Goal: Information Seeking & Learning: Learn about a topic

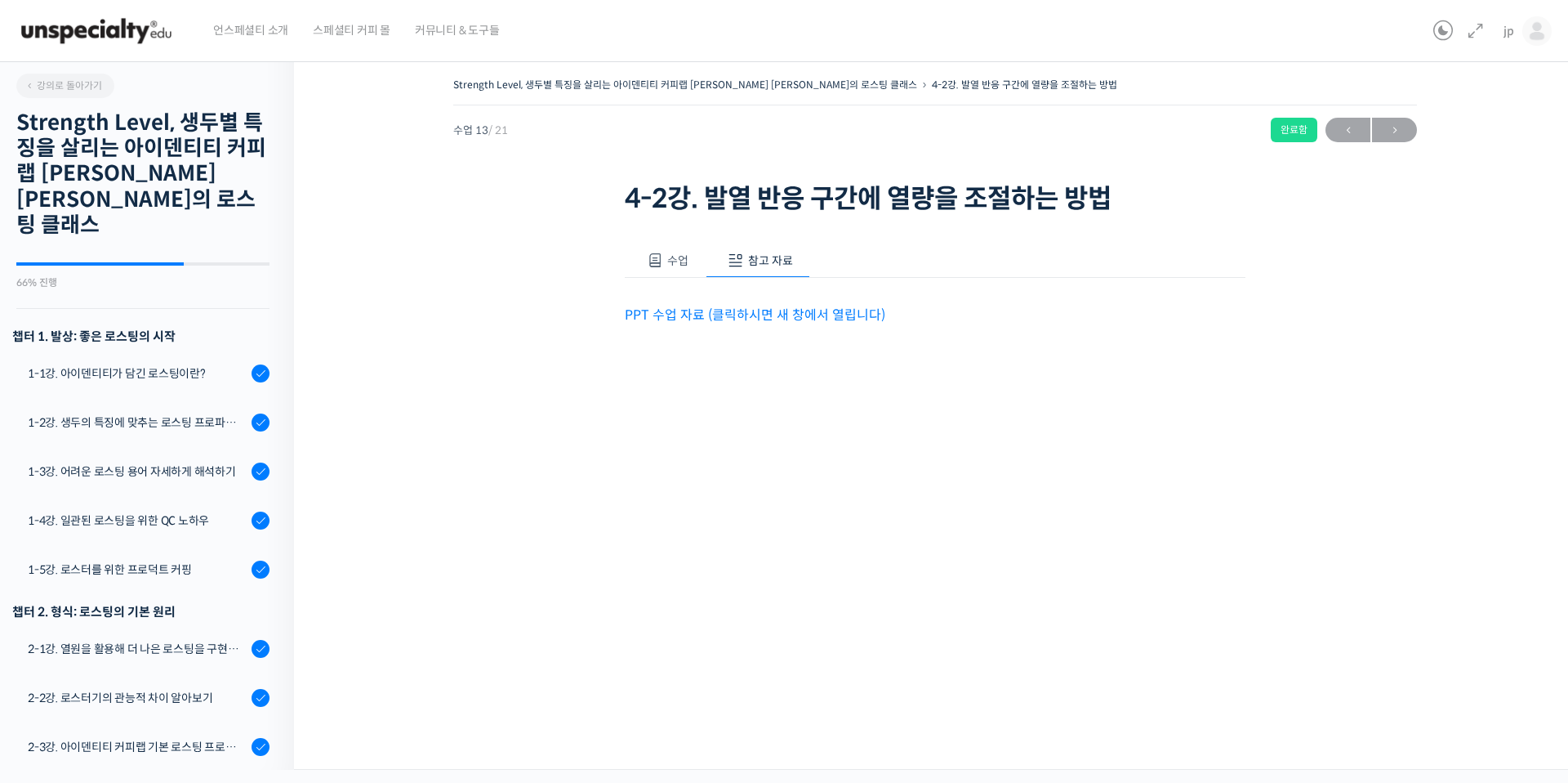
scroll to position [766, 0]
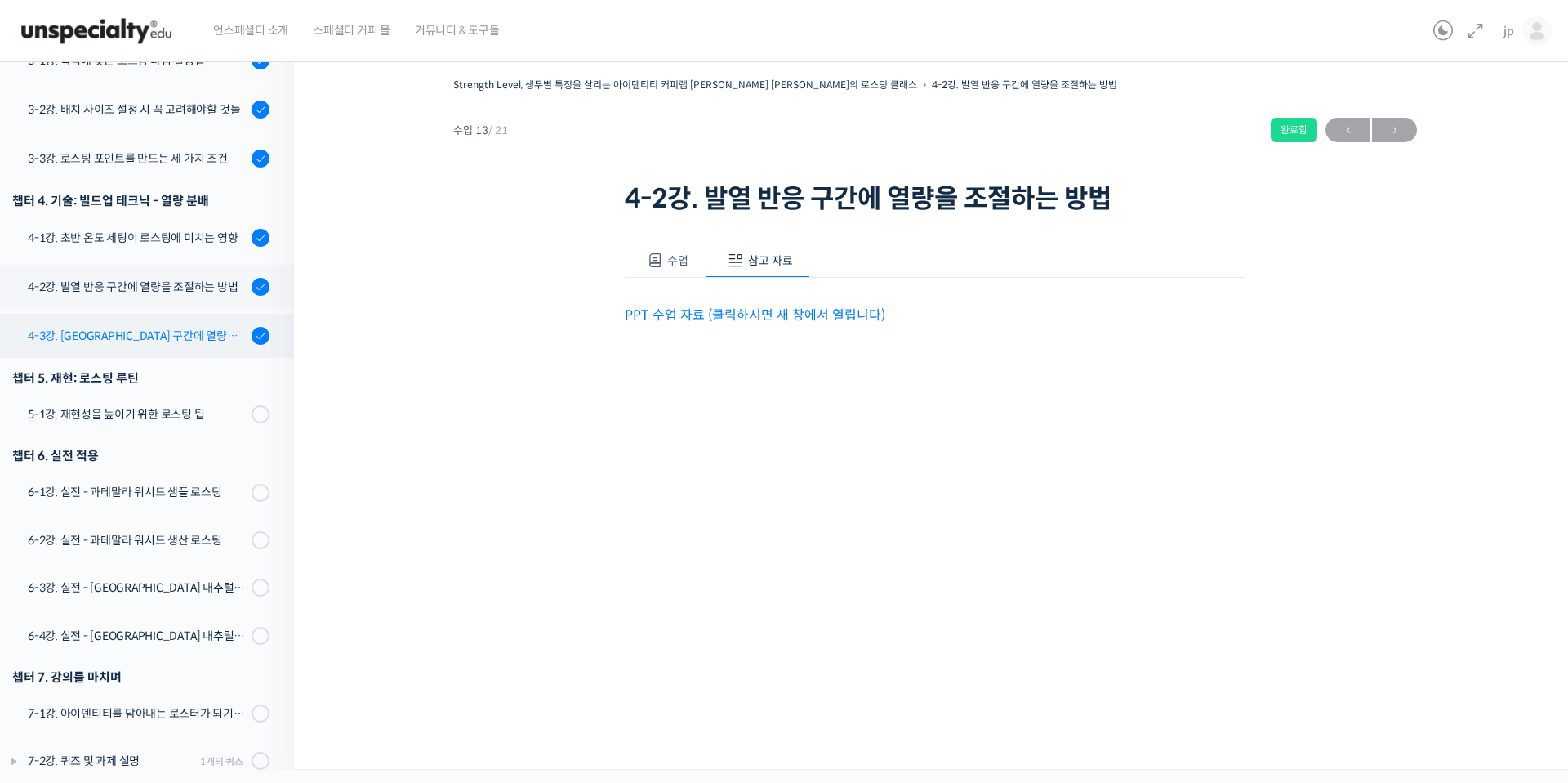
click at [160, 326] on div "4-3강. [GEOGRAPHIC_DATA] 구간에 열량을 조절하는 방법" at bounding box center [137, 335] width 219 height 18
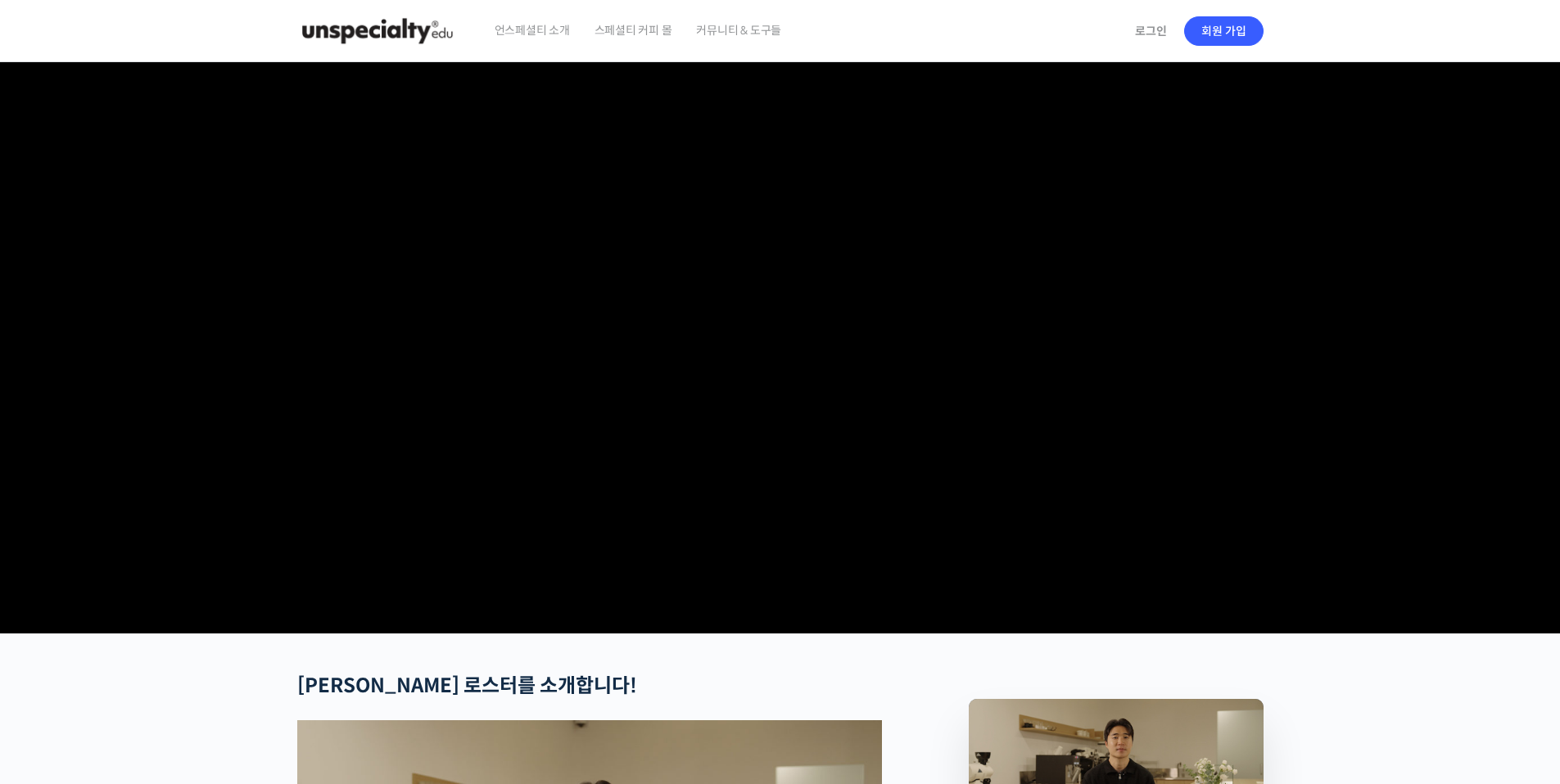
checkbox input "true"
type input "jppak86@gmail.com"
click at [1151, 36] on link "로그인" at bounding box center [1151, 31] width 52 height 37
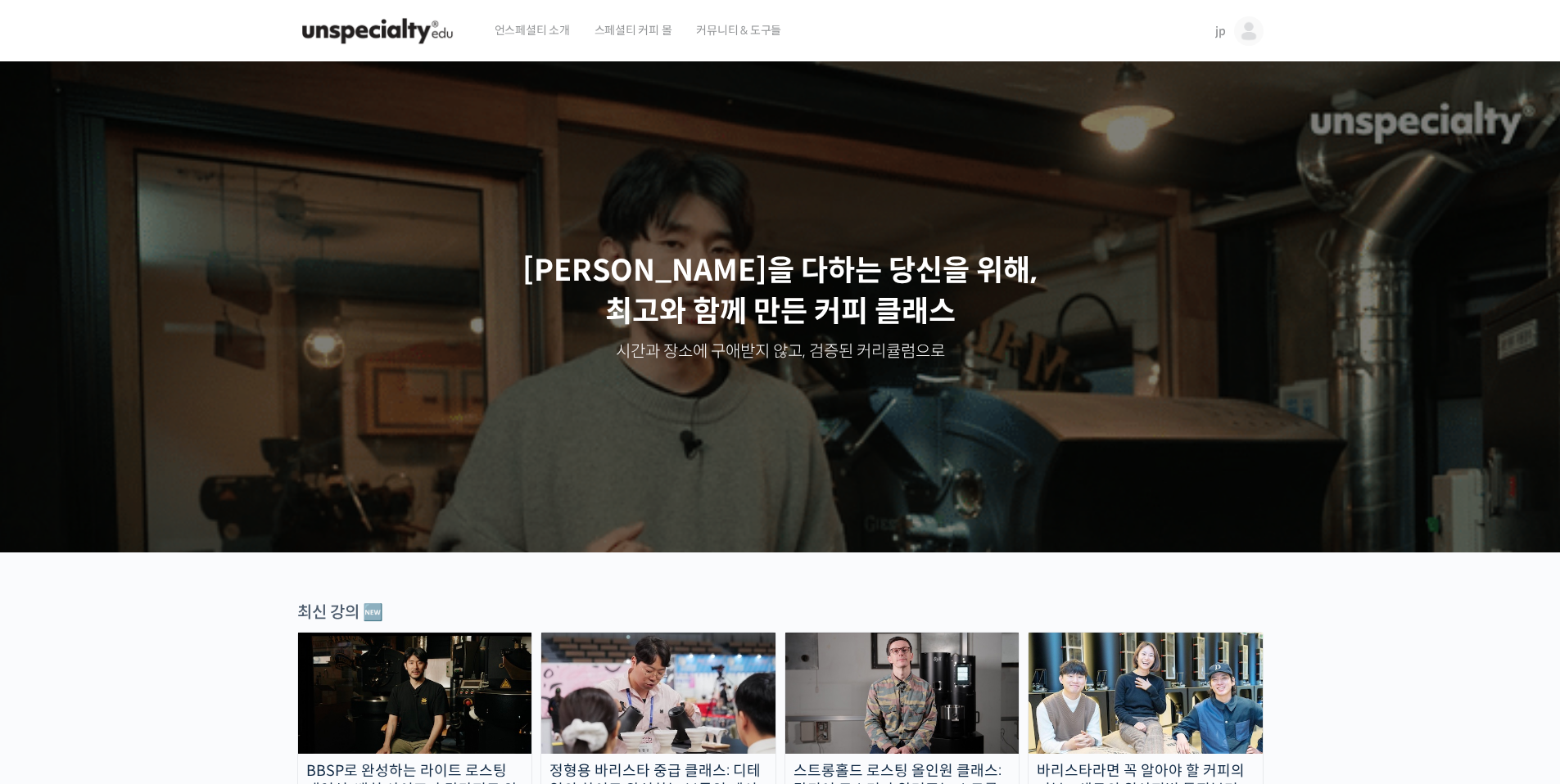
click at [1223, 21] on link "jp" at bounding box center [1239, 31] width 48 height 63
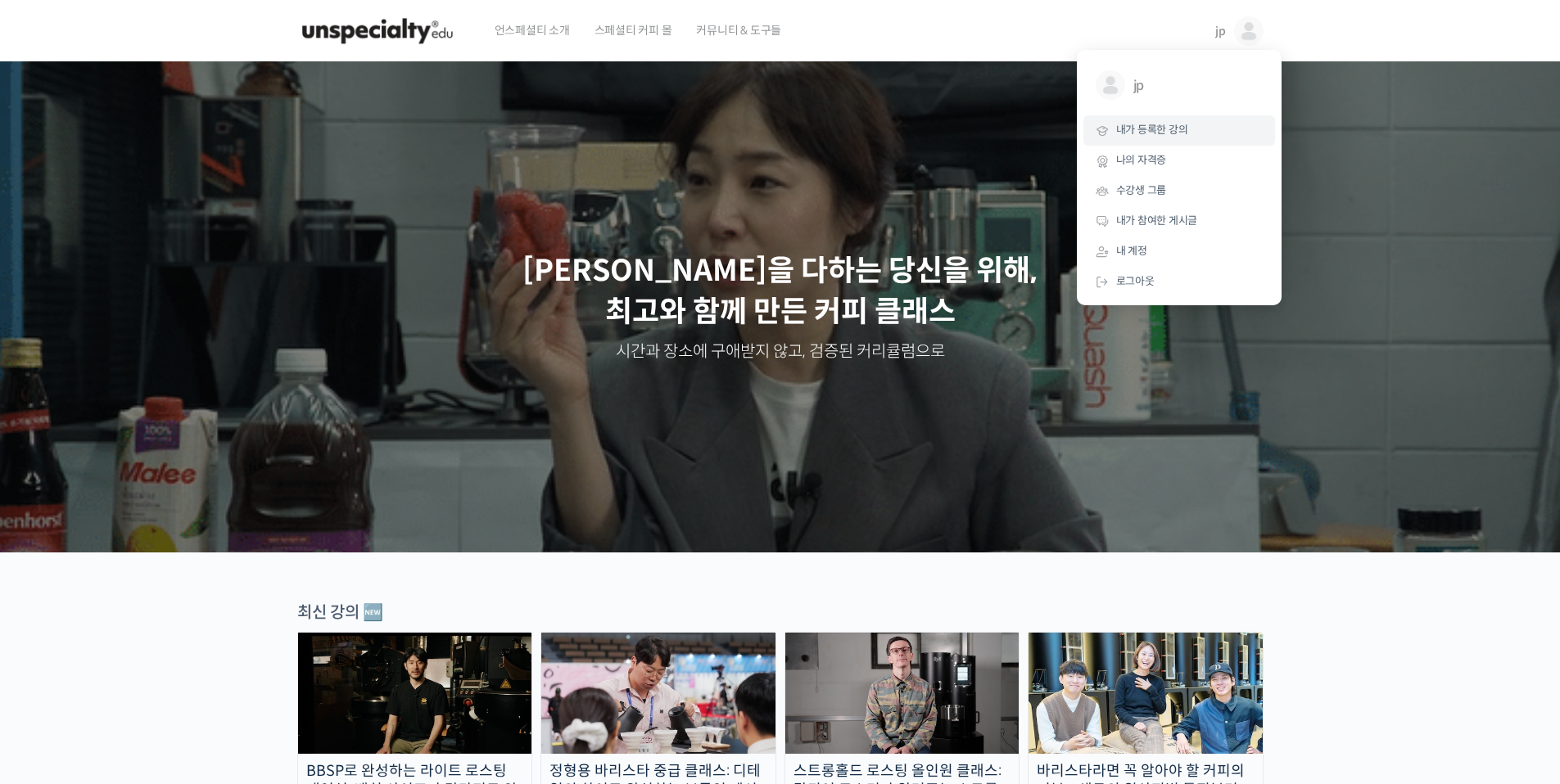
click at [1197, 137] on link "내가 등록한 강의" at bounding box center [1179, 130] width 192 height 30
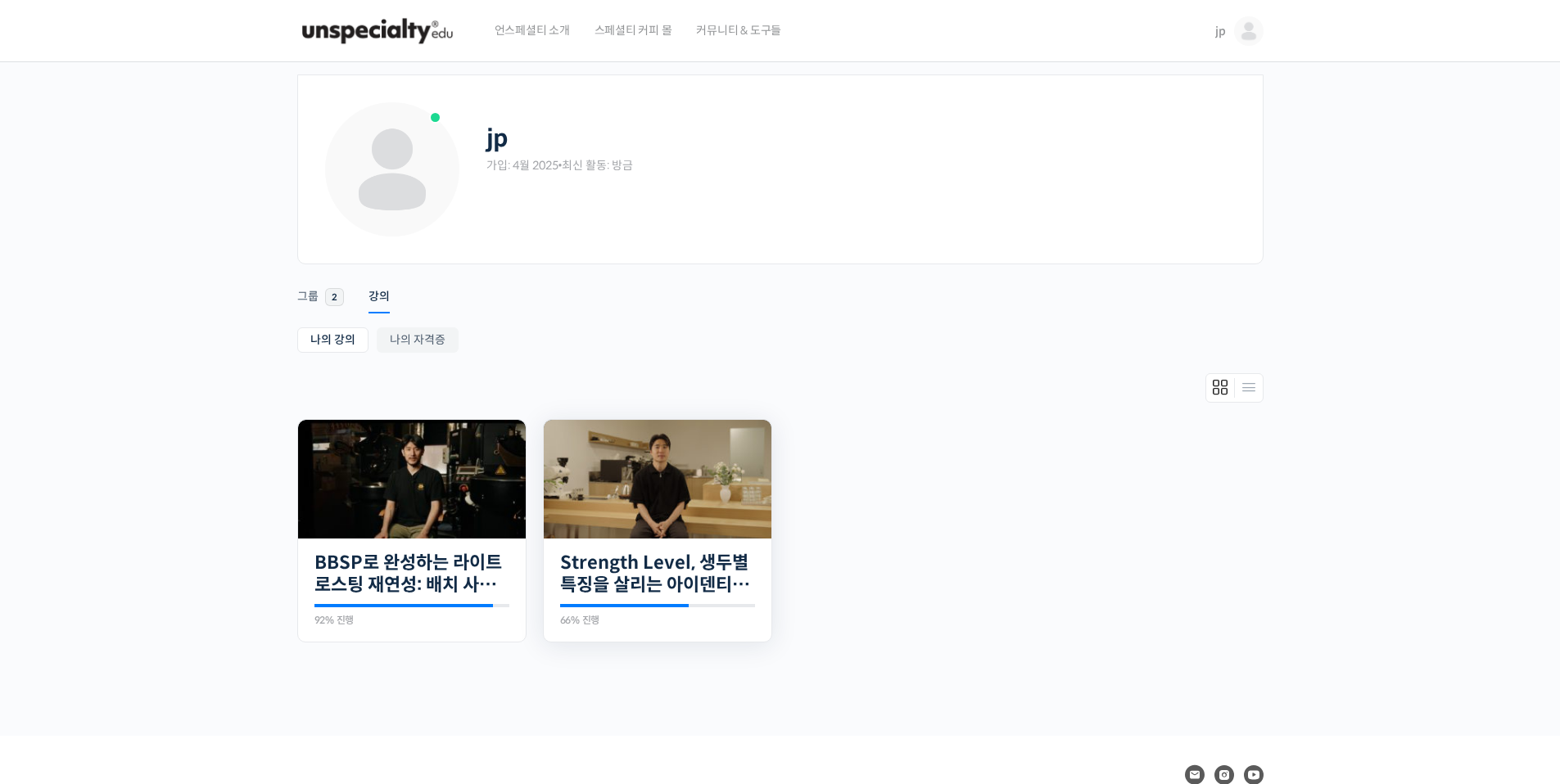
click at [668, 472] on img at bounding box center [657, 479] width 227 height 118
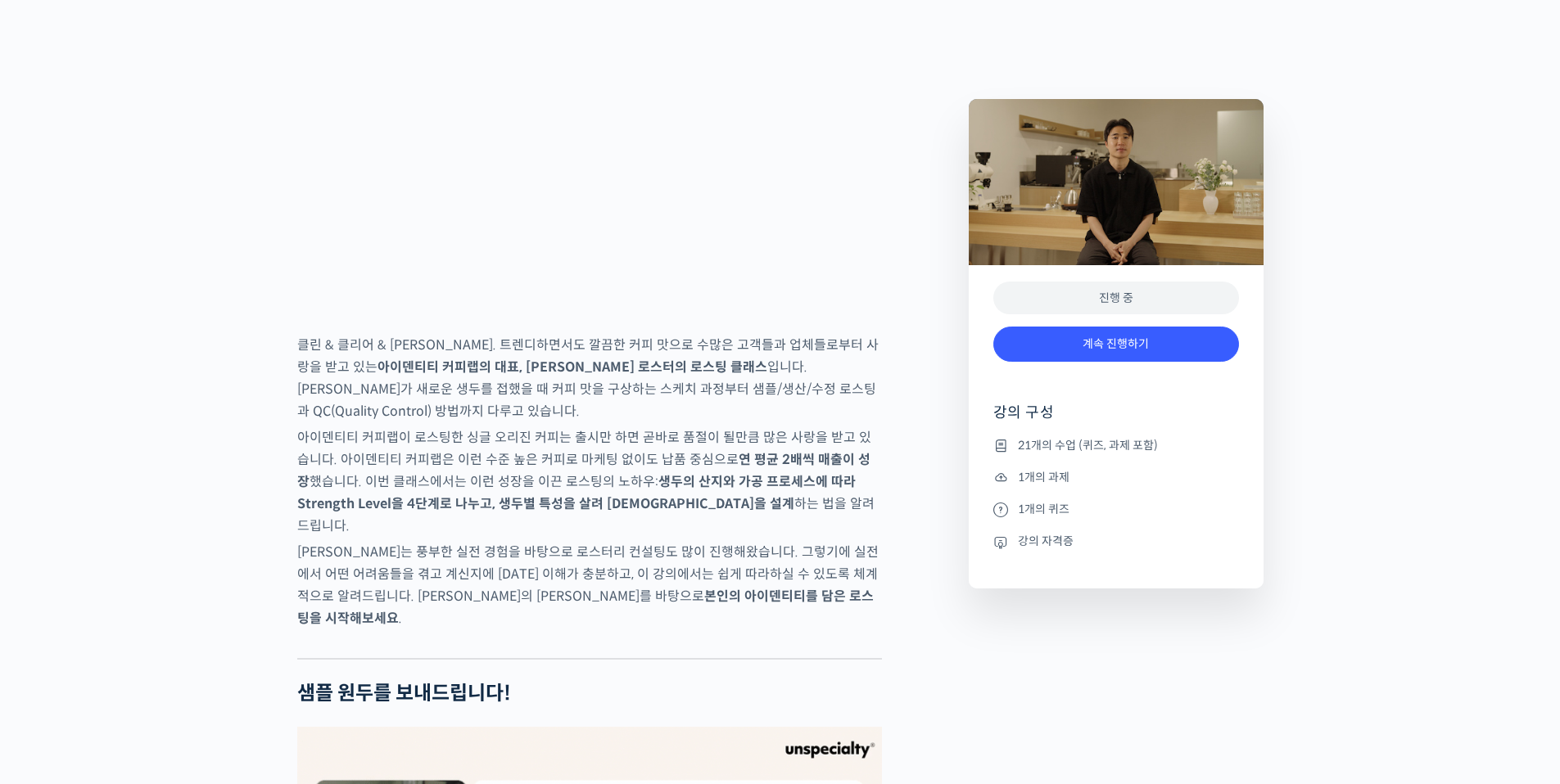
scroll to position [2499, 0]
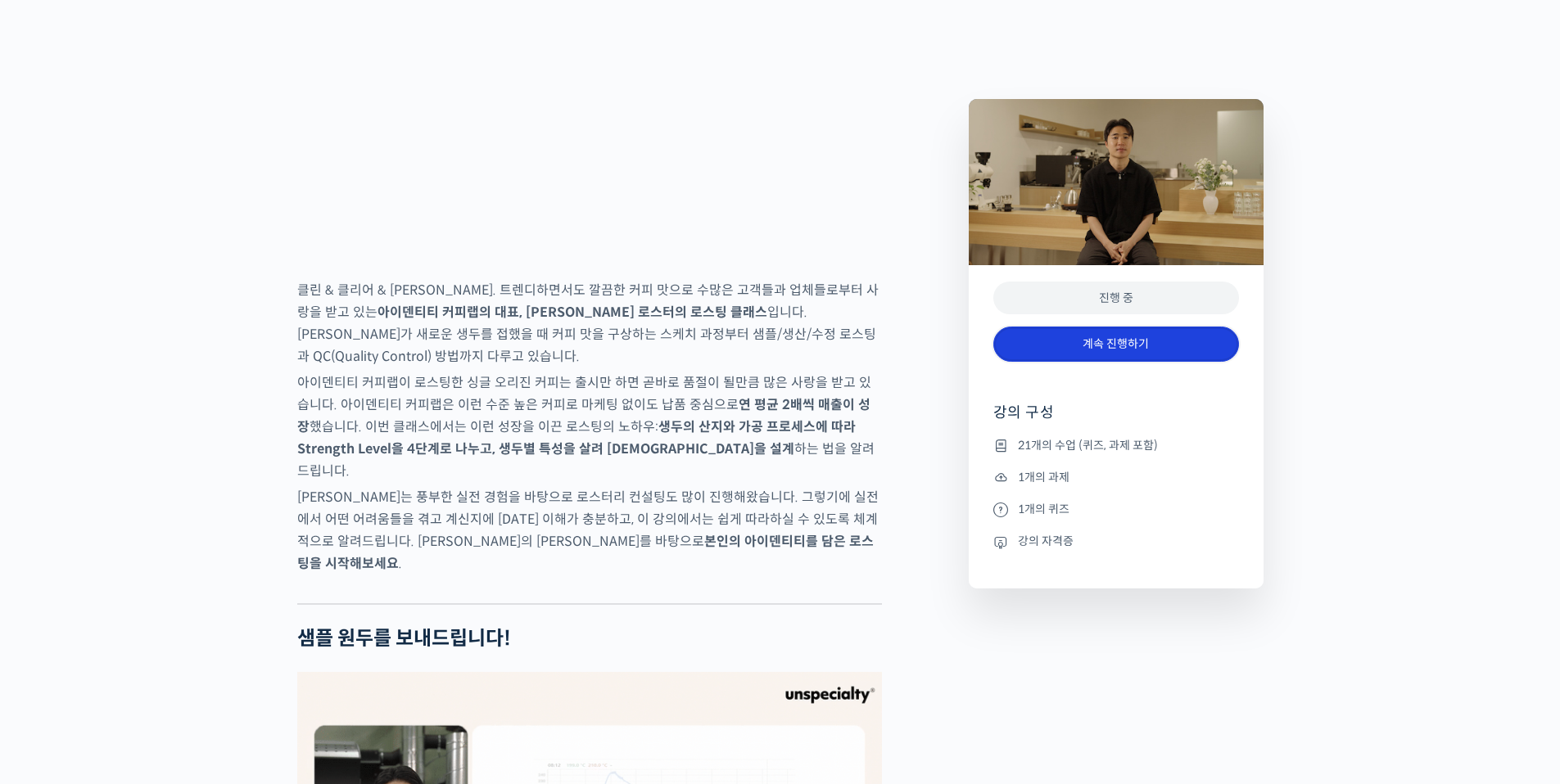
click at [1116, 351] on link "계속 진행하기" at bounding box center [1115, 345] width 246 height 35
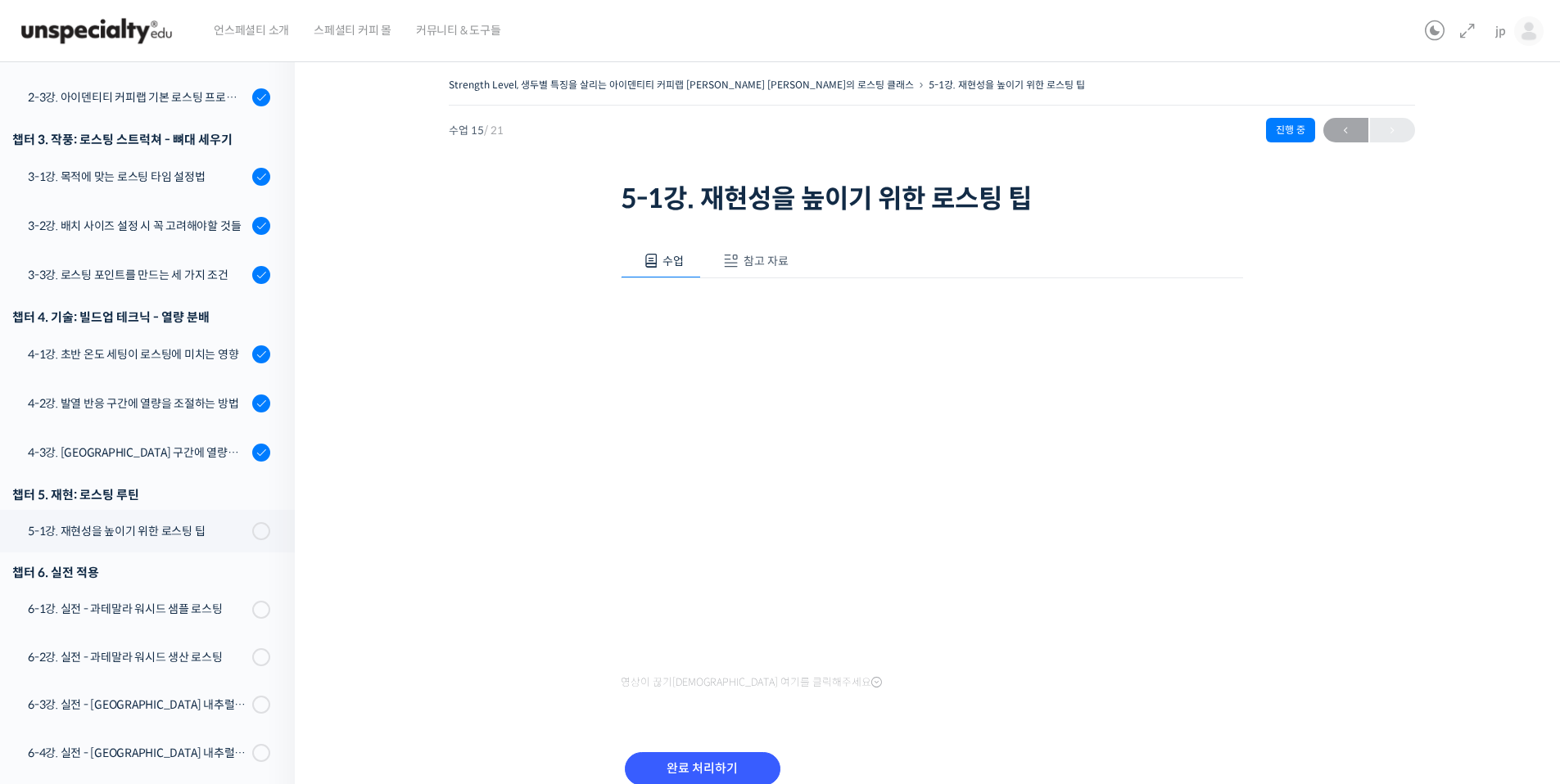
scroll to position [767, 0]
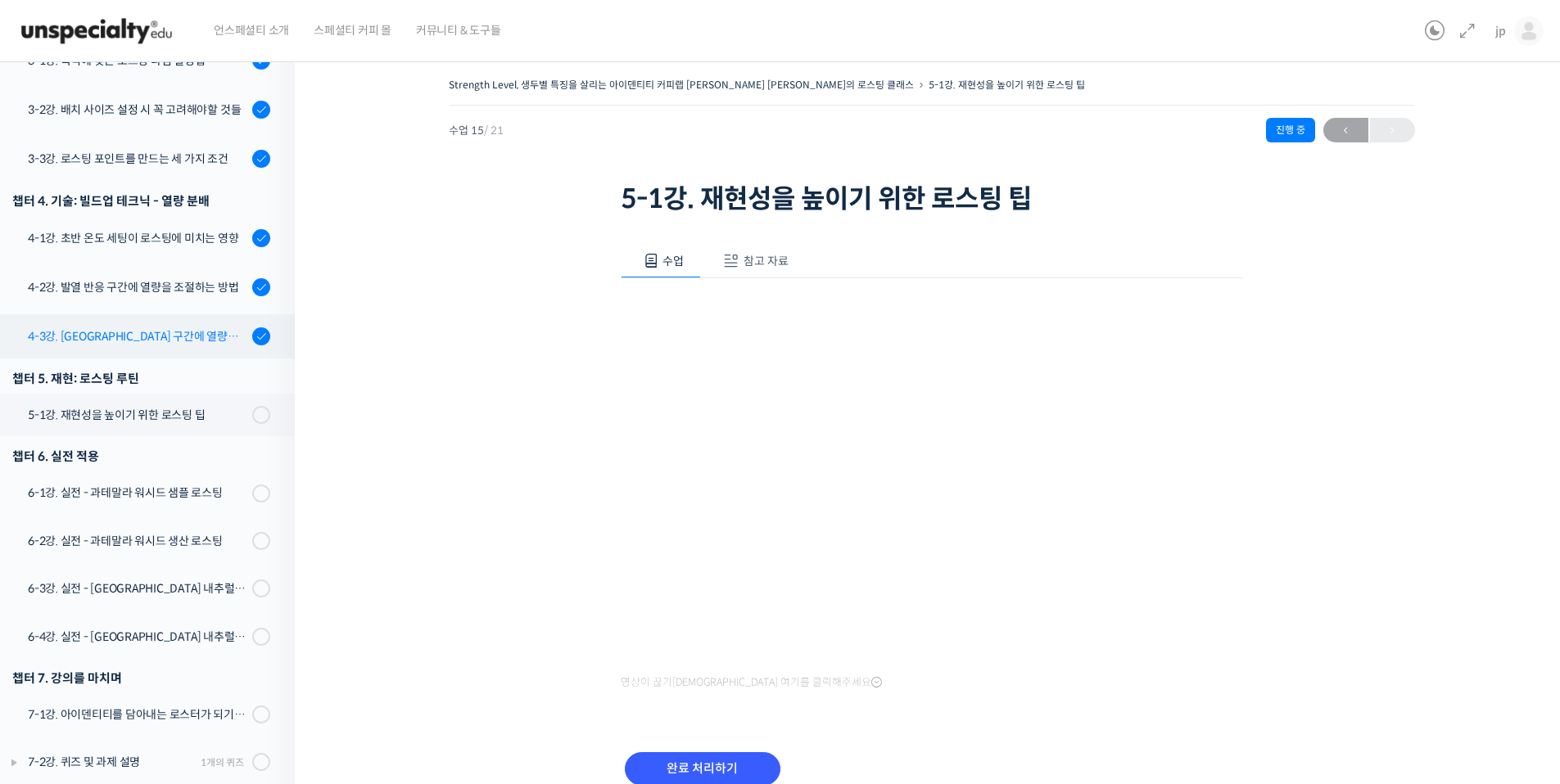
click at [189, 327] on div "4-3강. [GEOGRAPHIC_DATA] 구간에 열량을 조절하는 방법" at bounding box center [137, 336] width 219 height 18
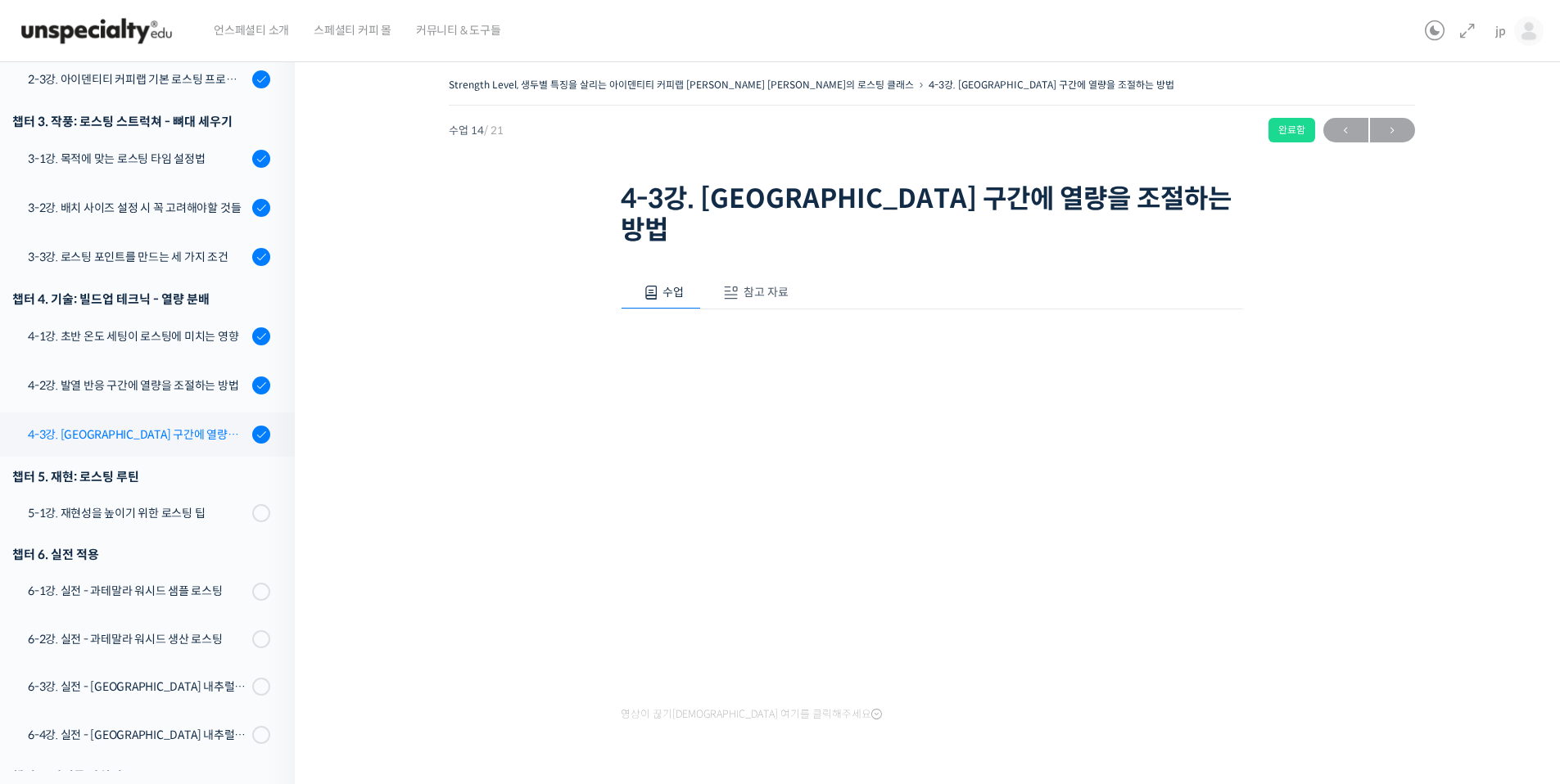
scroll to position [767, 0]
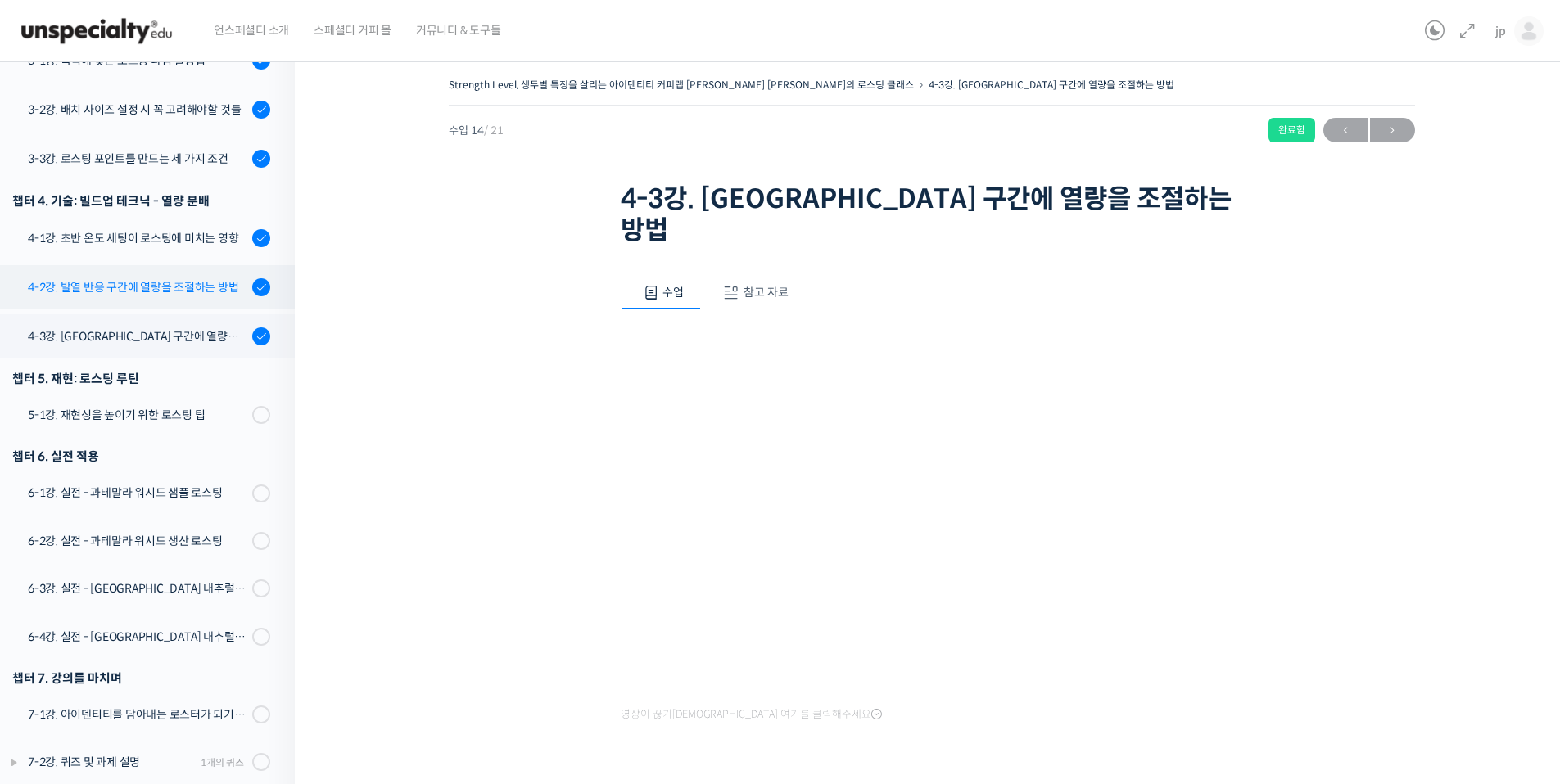
click at [135, 278] on div "4-2강. 발열 반응 구간에 열량을 조절하는 방법" at bounding box center [137, 287] width 219 height 18
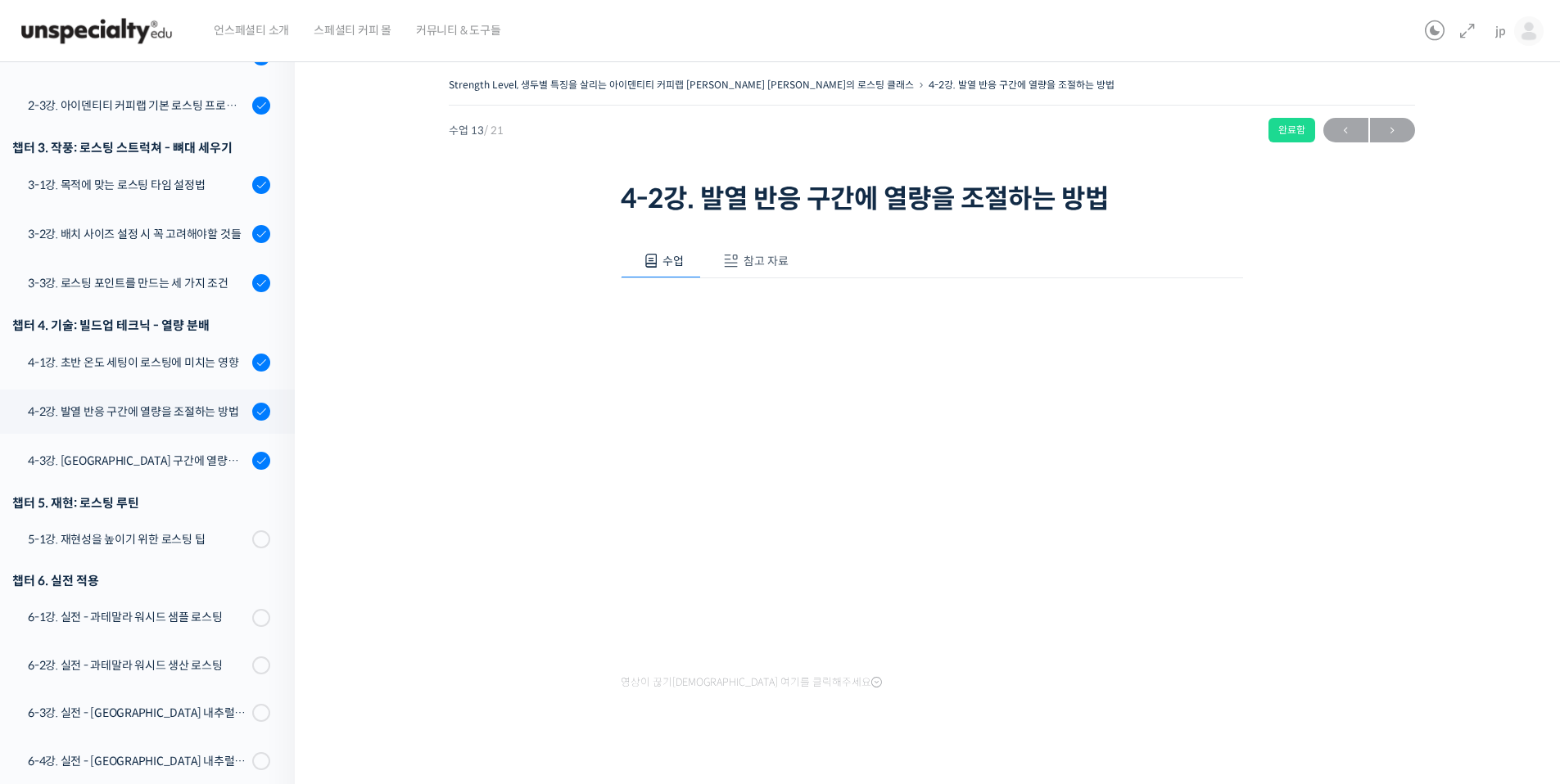
scroll to position [767, 0]
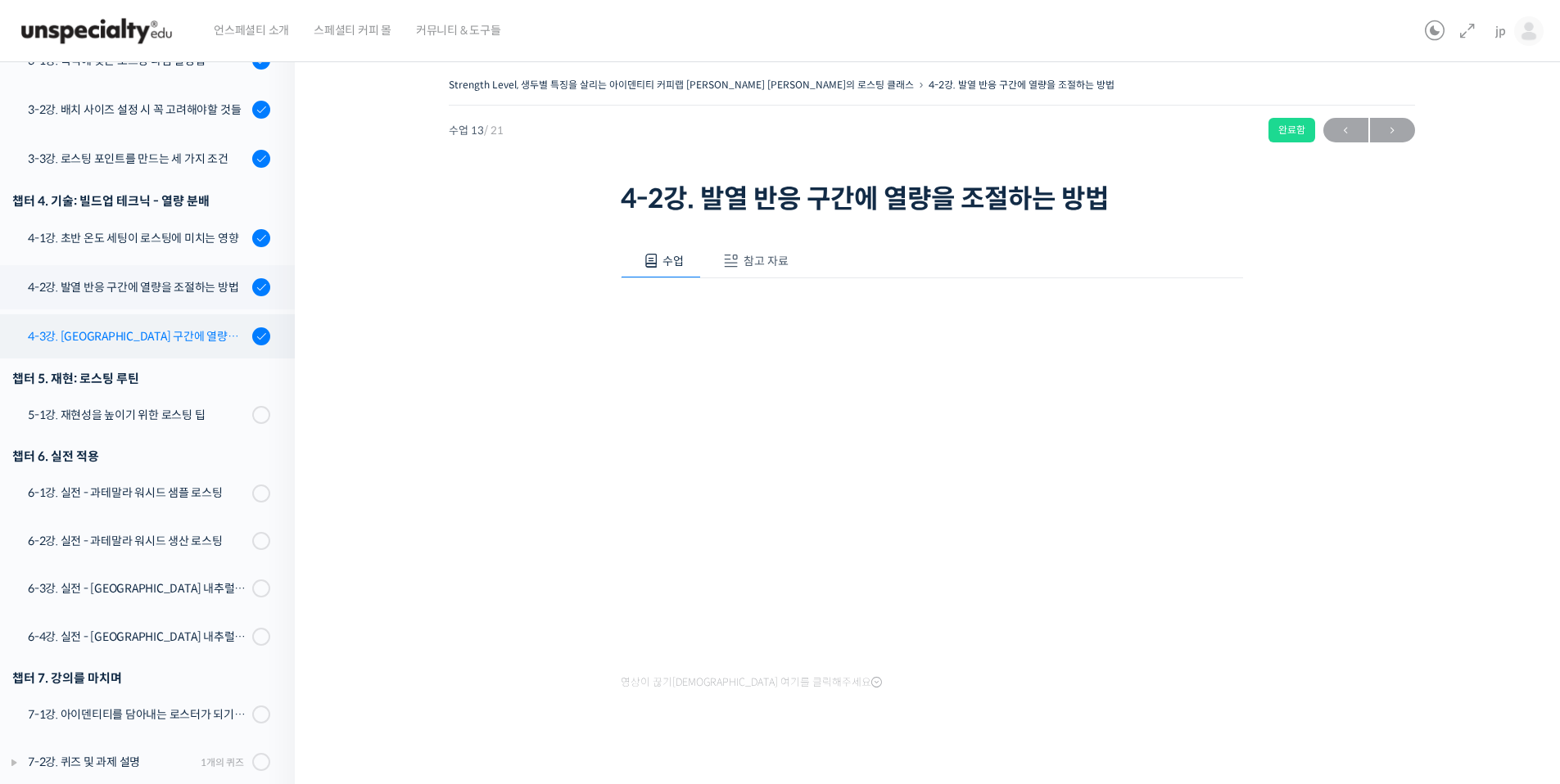
click at [145, 327] on div "4-3강. [GEOGRAPHIC_DATA] 구간에 열량을 조절하는 방법" at bounding box center [137, 336] width 219 height 18
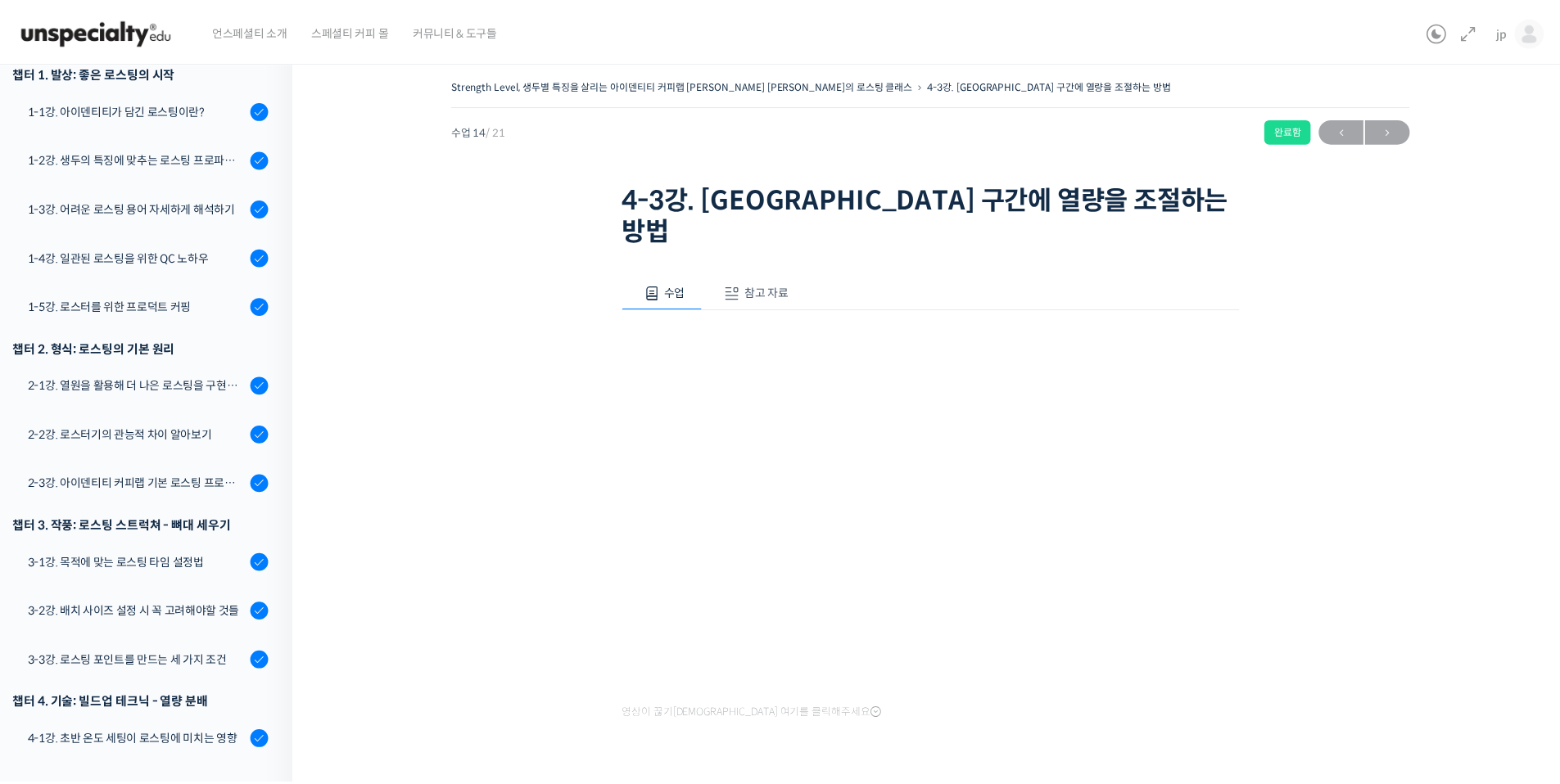
scroll to position [767, 0]
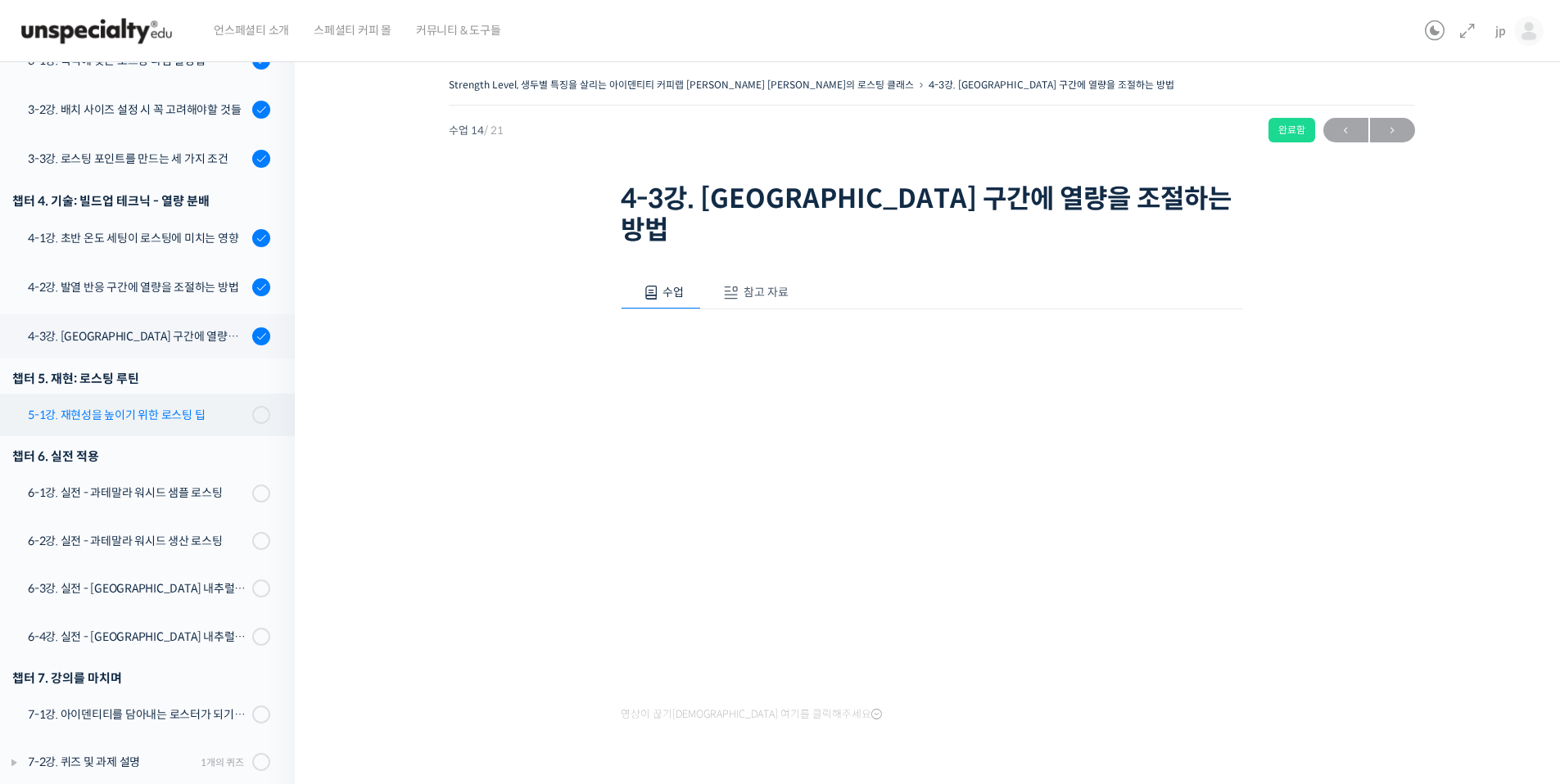
click at [118, 406] on div "5-1강. 재현성을 높이기 위한 로스팅 팁" at bounding box center [137, 415] width 219 height 18
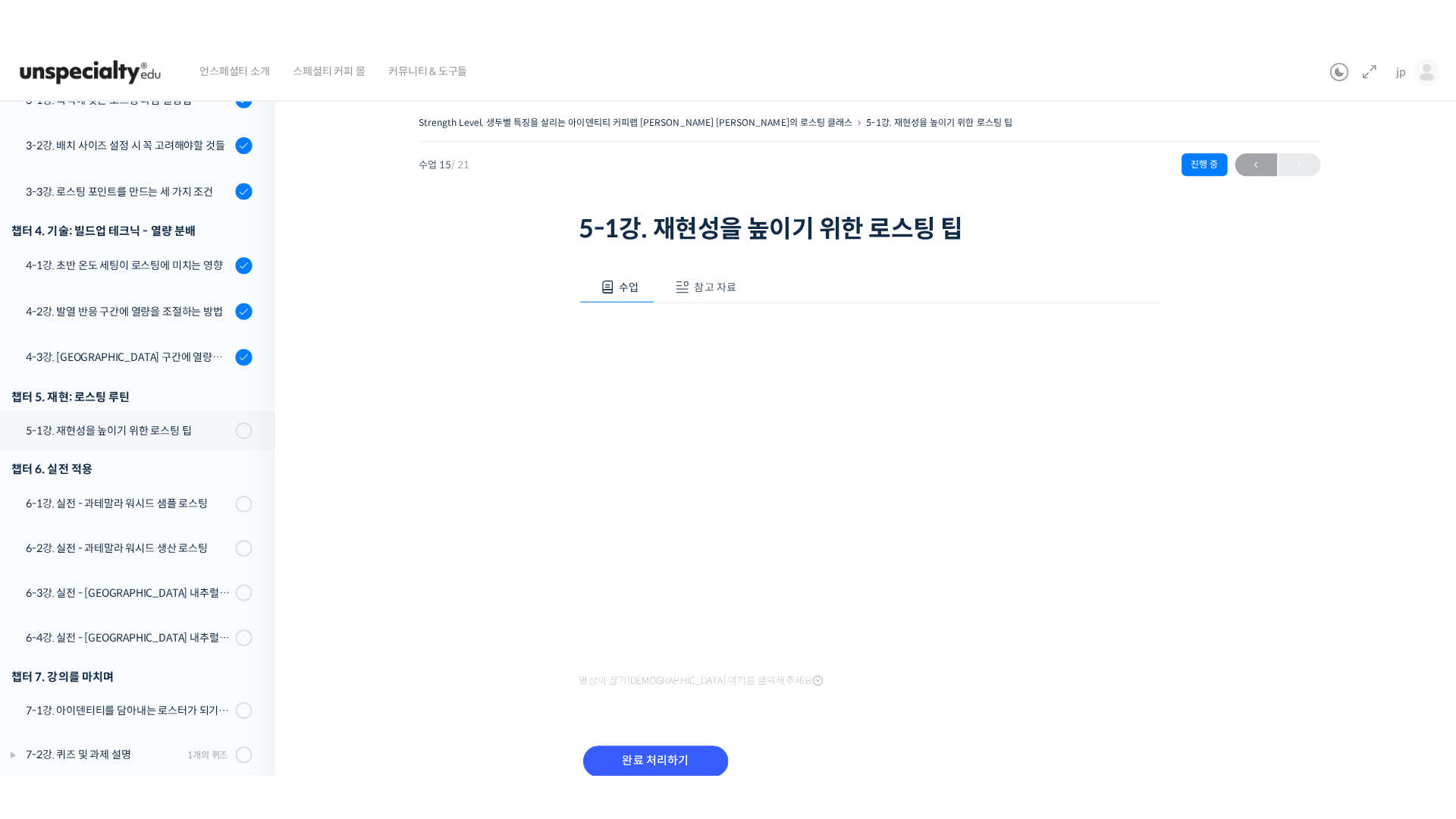
scroll to position [618, 0]
